Goal: Information Seeking & Learning: Understand process/instructions

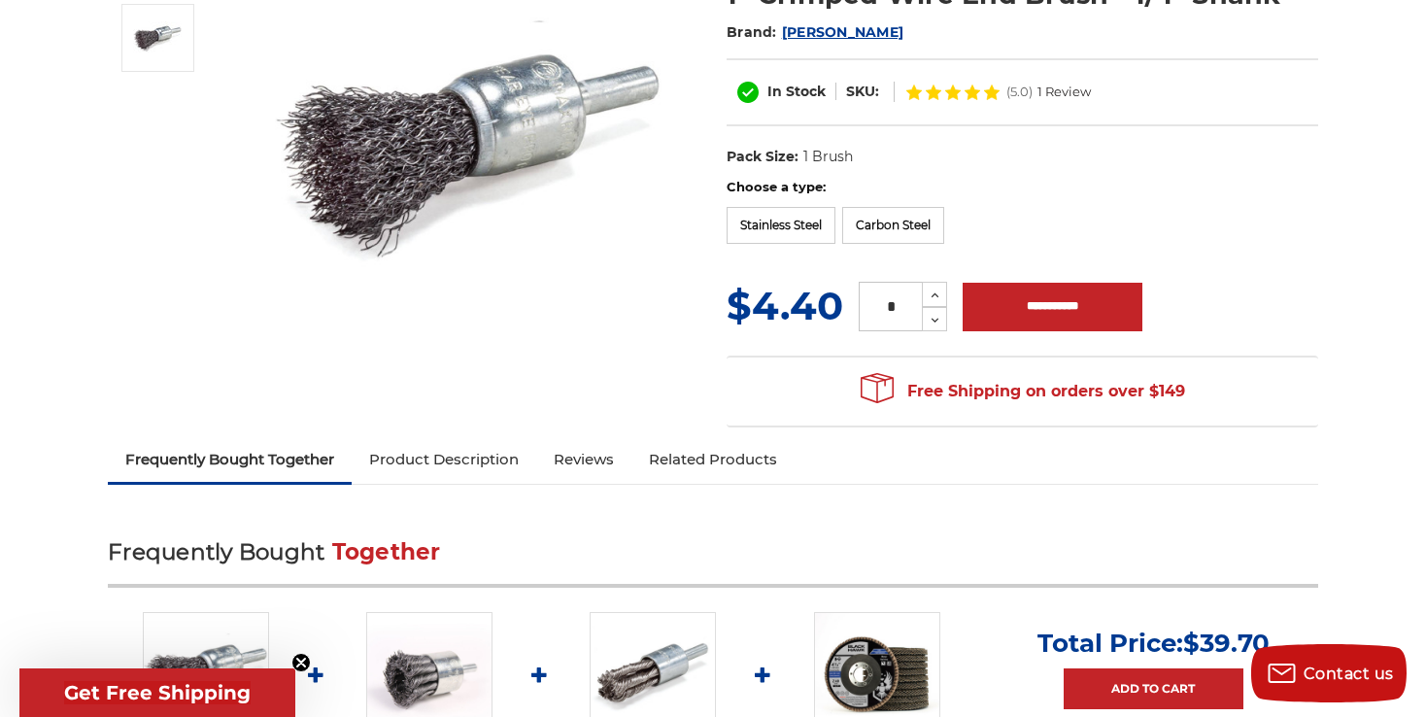
scroll to position [292, 0]
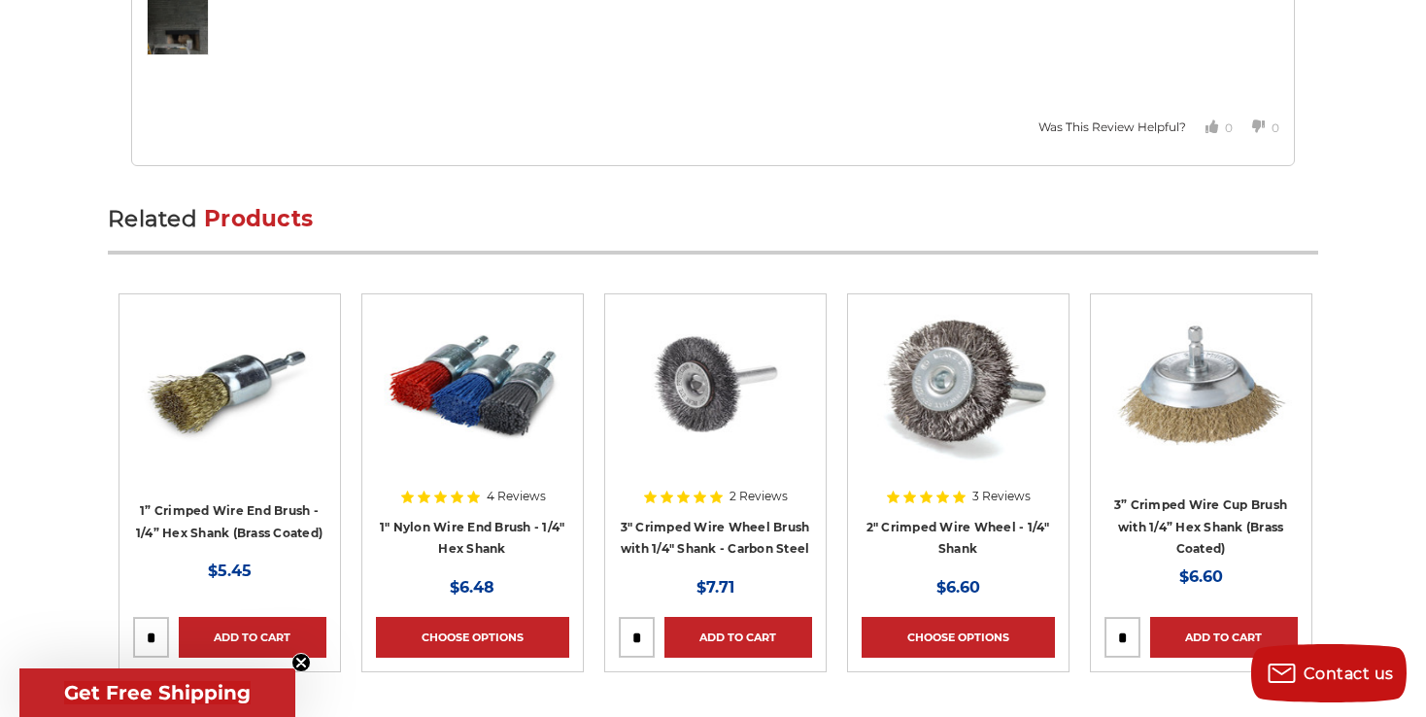
scroll to position [3388, 0]
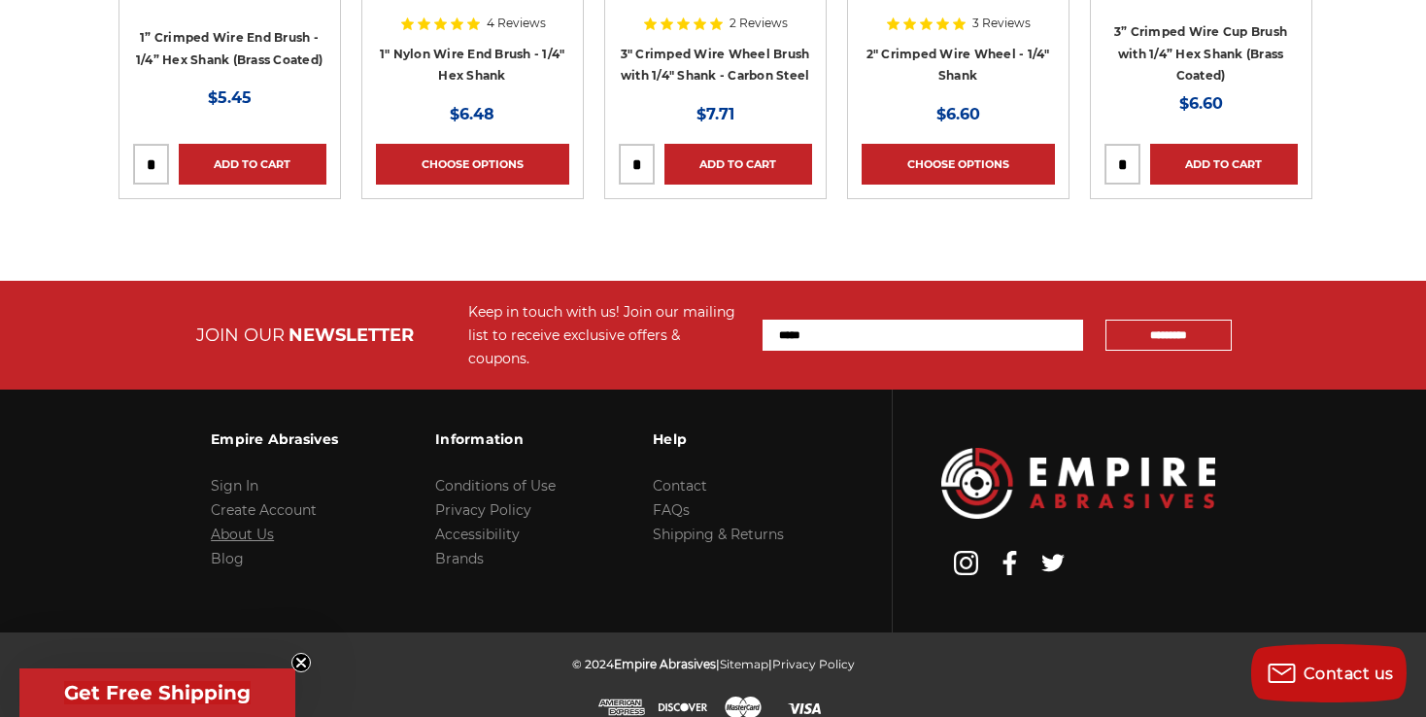
click at [256, 526] on link "About Us" at bounding box center [242, 534] width 63 height 17
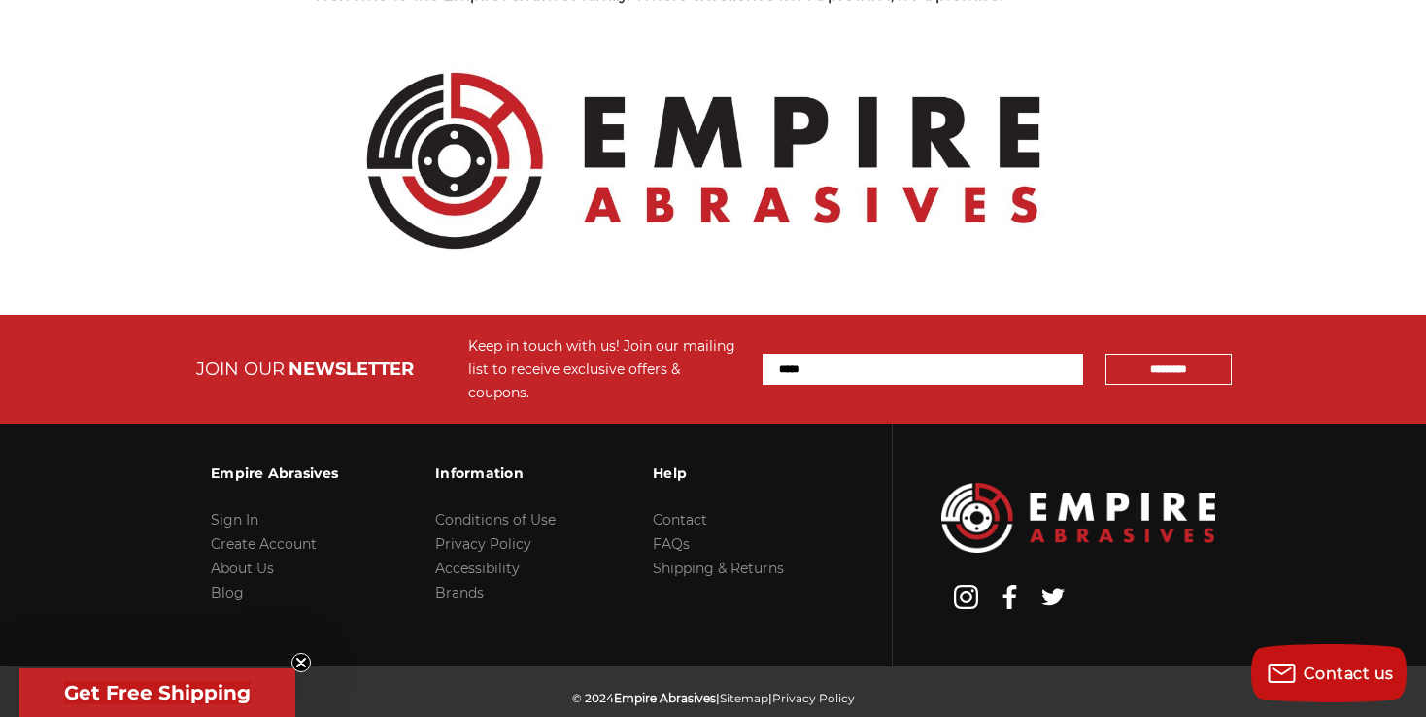
scroll to position [2223, 0]
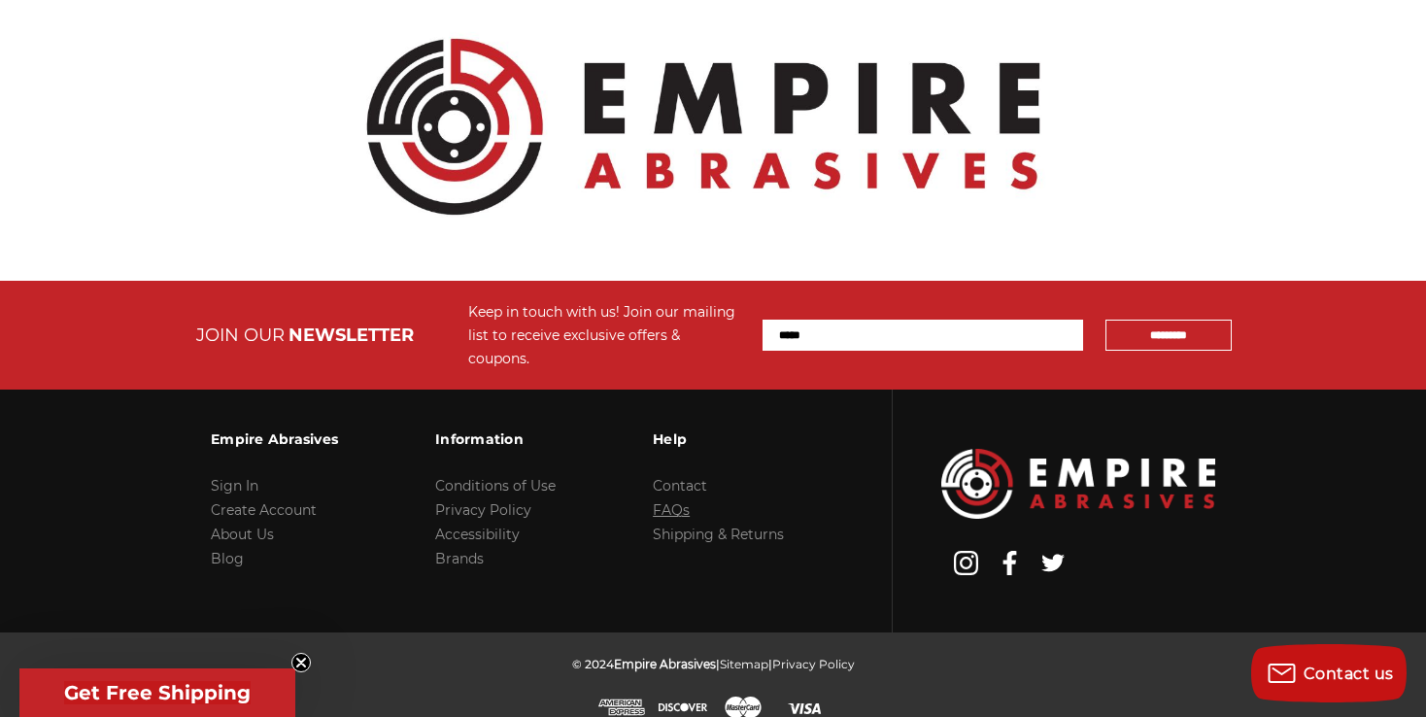
click at [667, 501] on link "FAQs" at bounding box center [671, 509] width 37 height 17
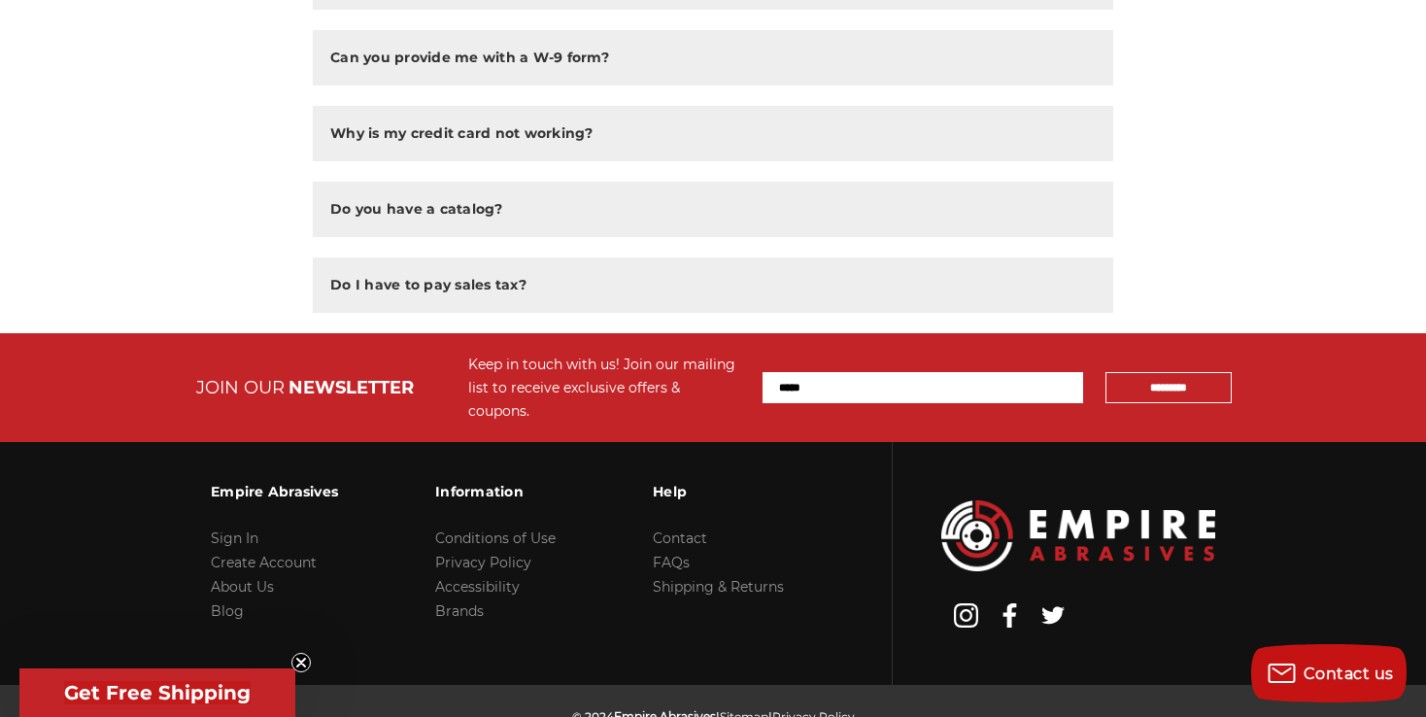
scroll to position [1606, 0]
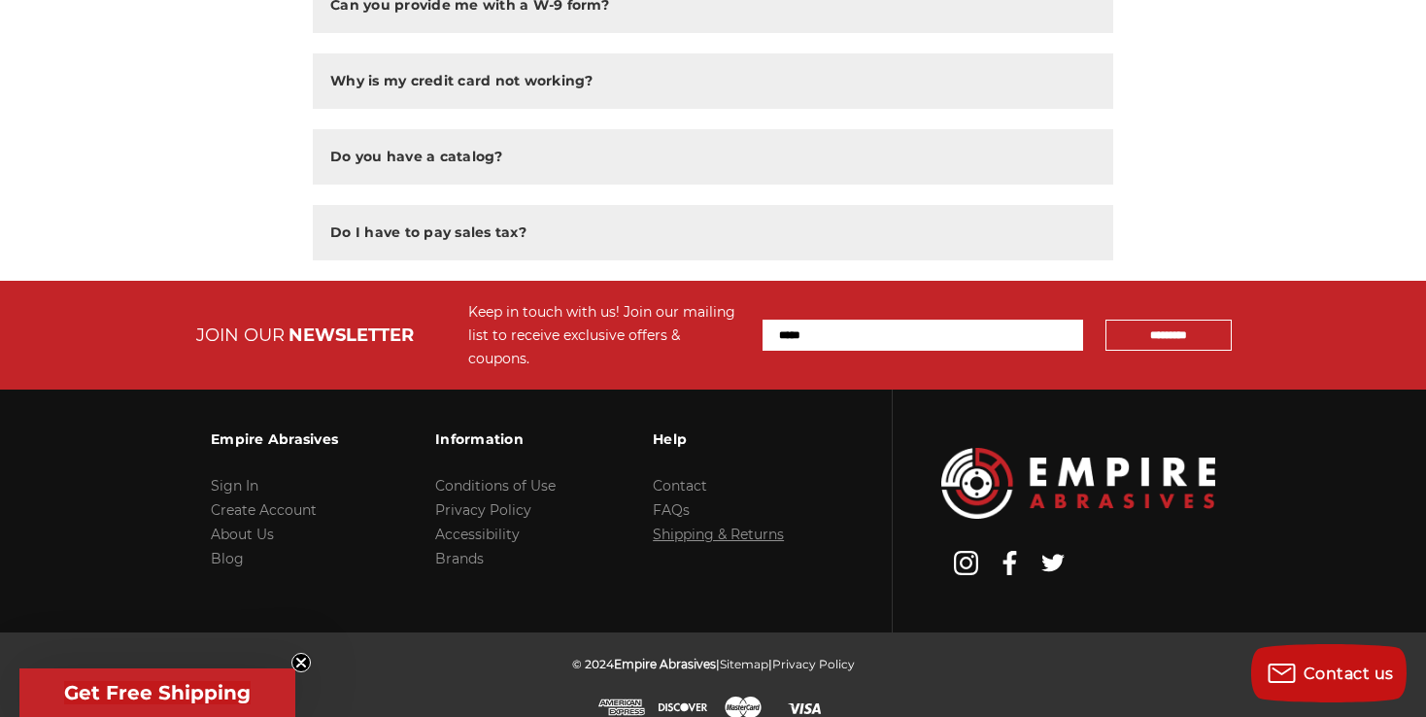
click at [681, 526] on link "Shipping & Returns" at bounding box center [718, 534] width 131 height 17
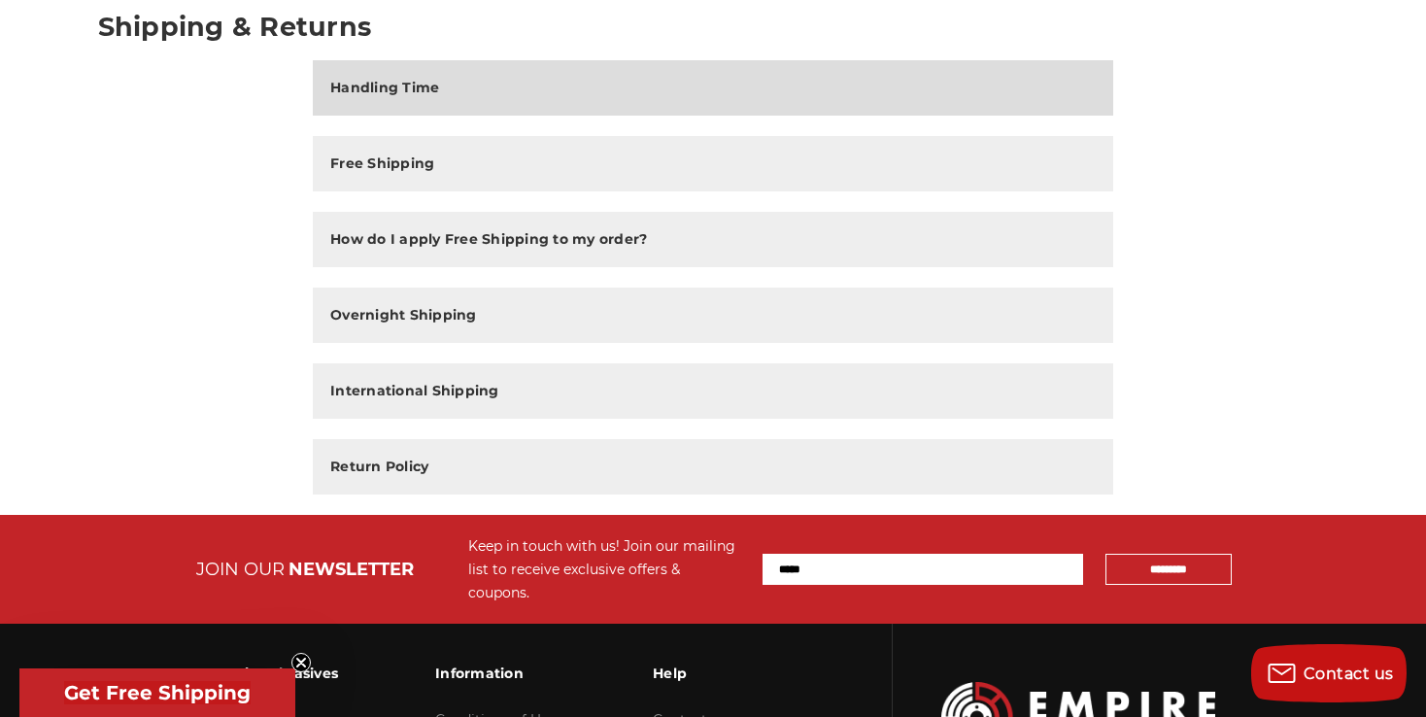
scroll to position [292, 0]
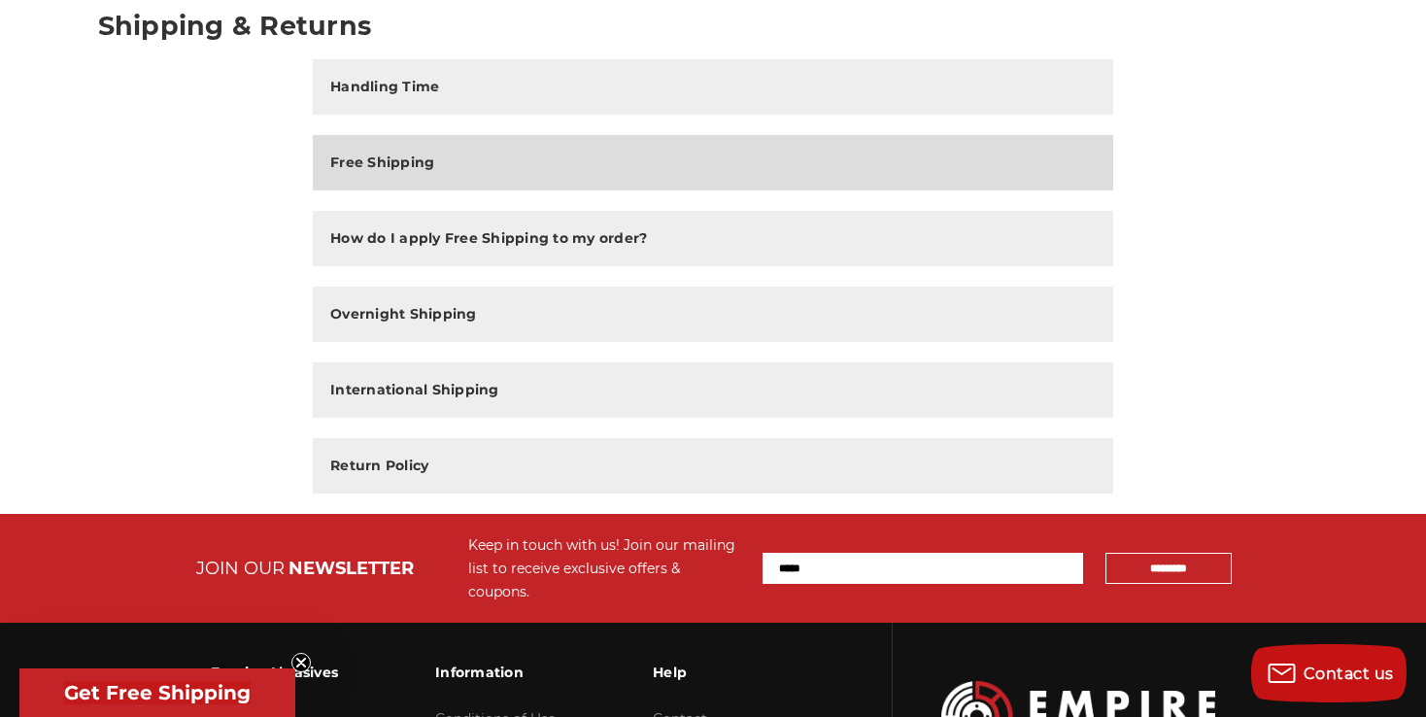
click at [383, 162] on h2 "Free Shipping" at bounding box center [382, 163] width 104 height 20
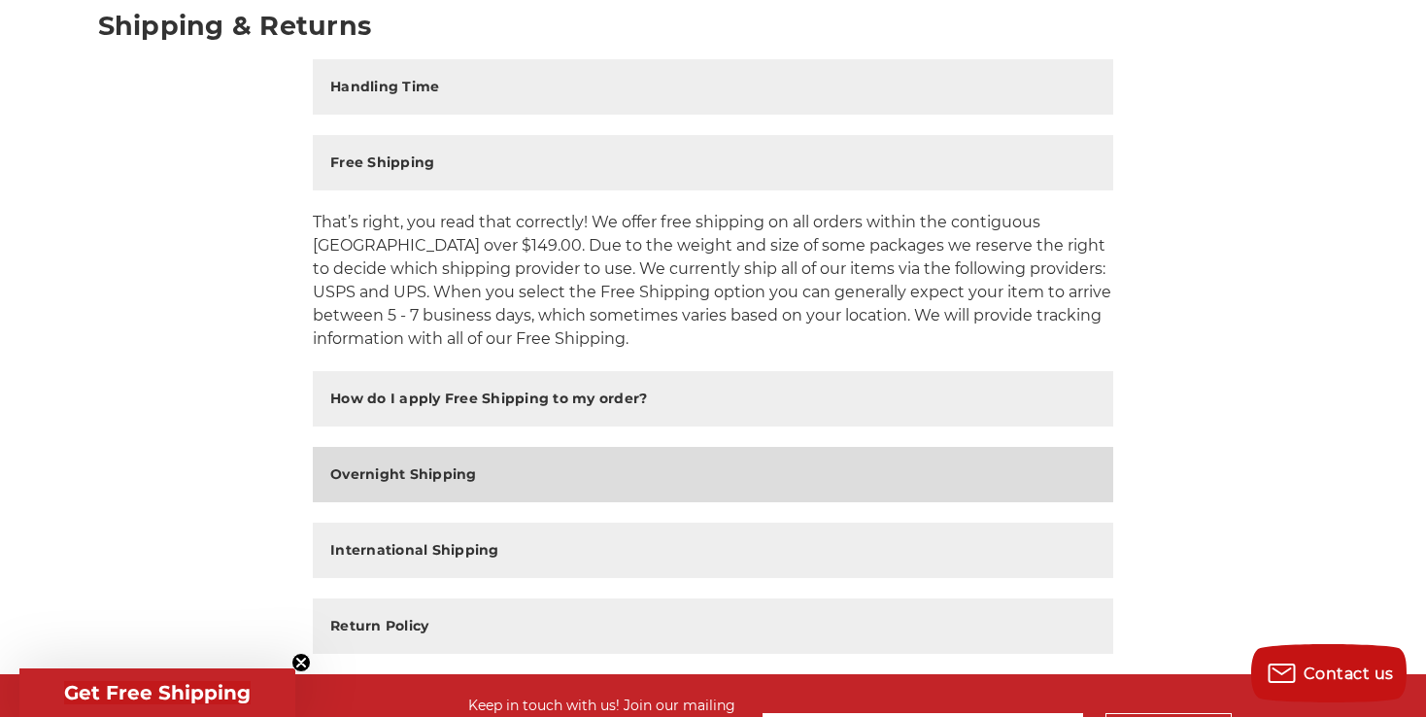
click at [417, 472] on h2 "Overnight Shipping" at bounding box center [403, 474] width 147 height 20
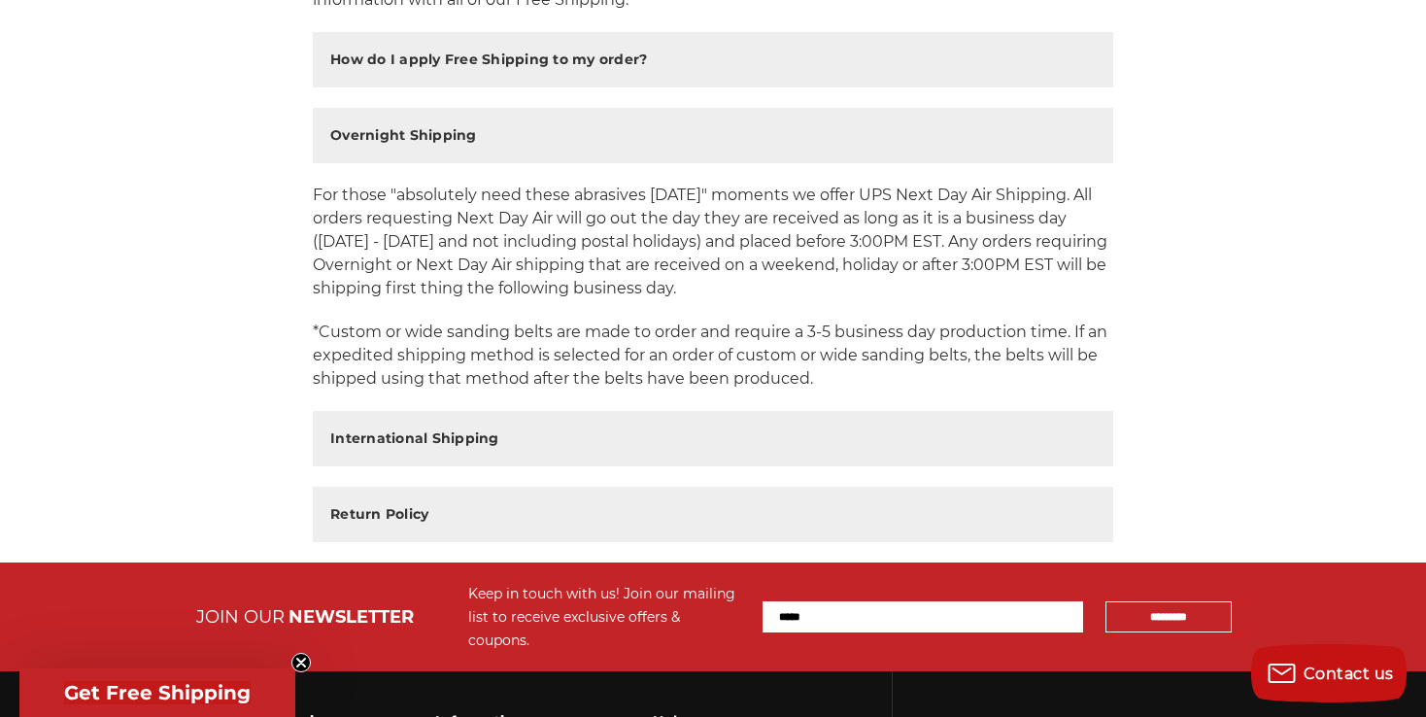
scroll to position [632, 0]
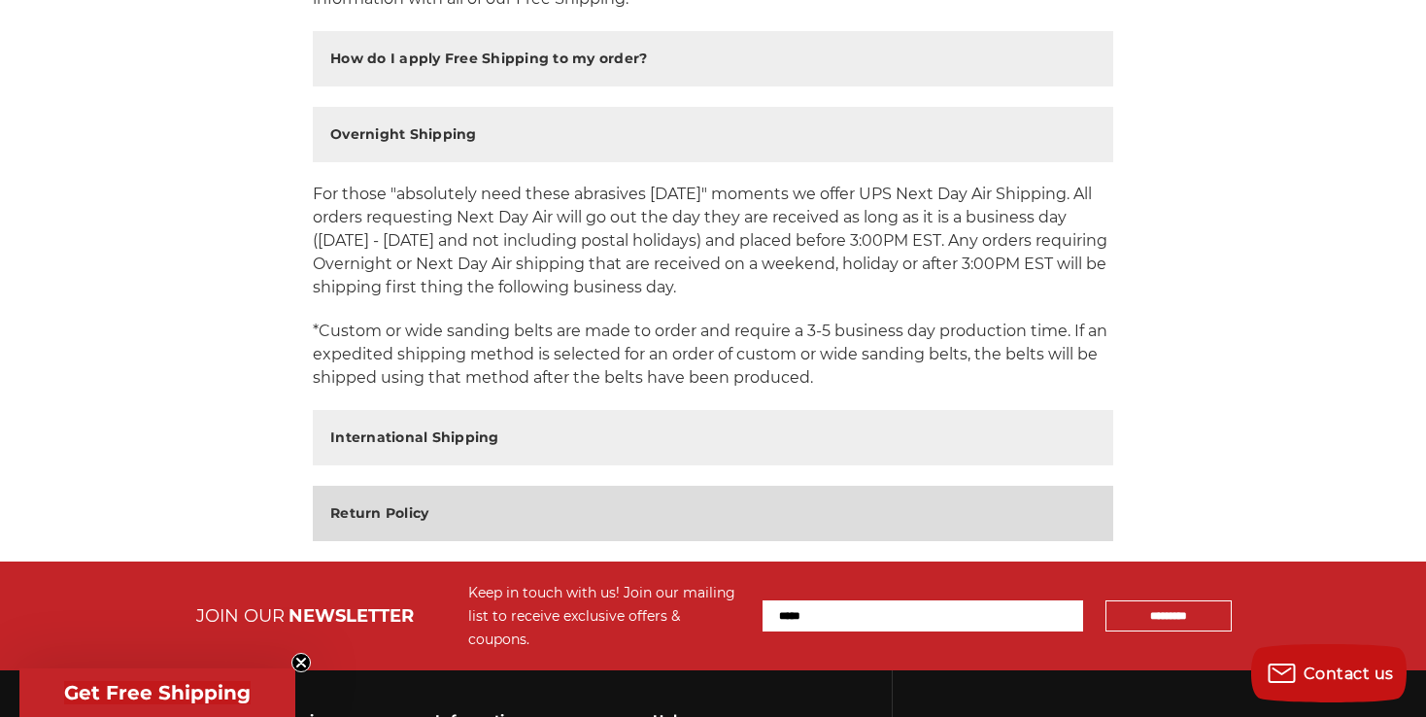
click at [376, 519] on h2 "Return Policy" at bounding box center [379, 513] width 98 height 20
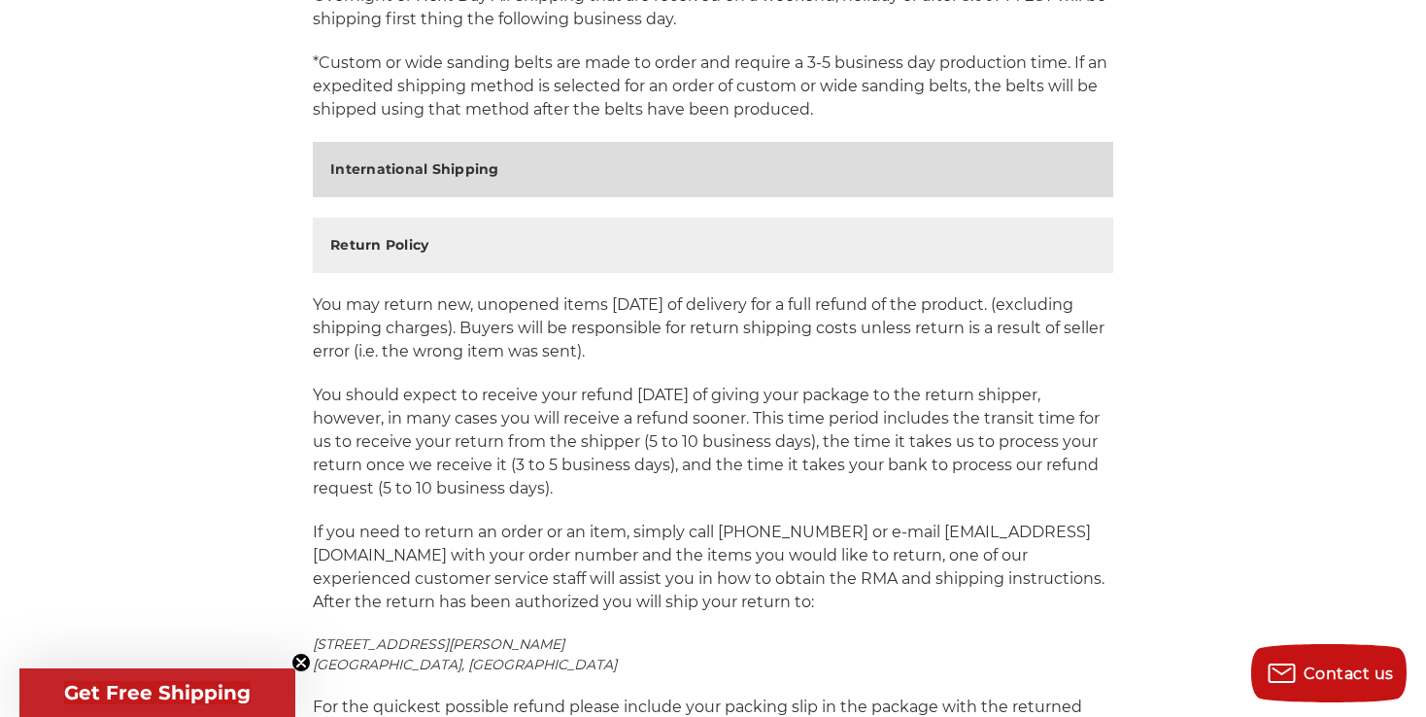
scroll to position [1142, 0]
